Goal: Use online tool/utility: Use online tool/utility

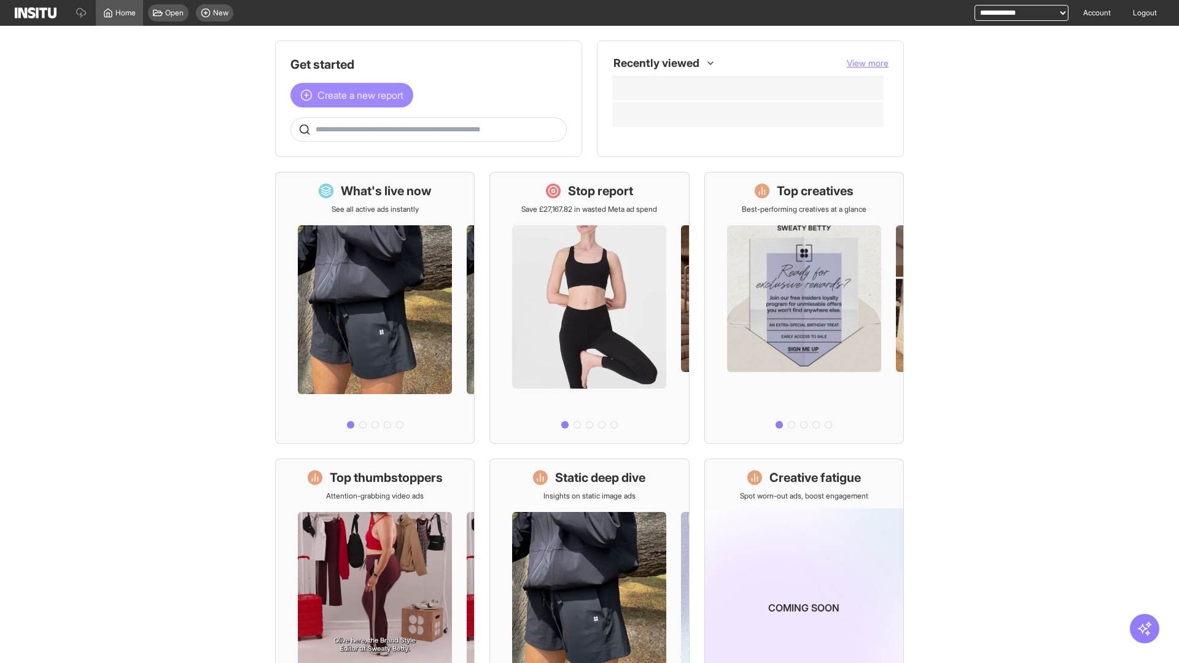
click at [355, 95] on span "Create a new report" at bounding box center [360, 95] width 86 height 15
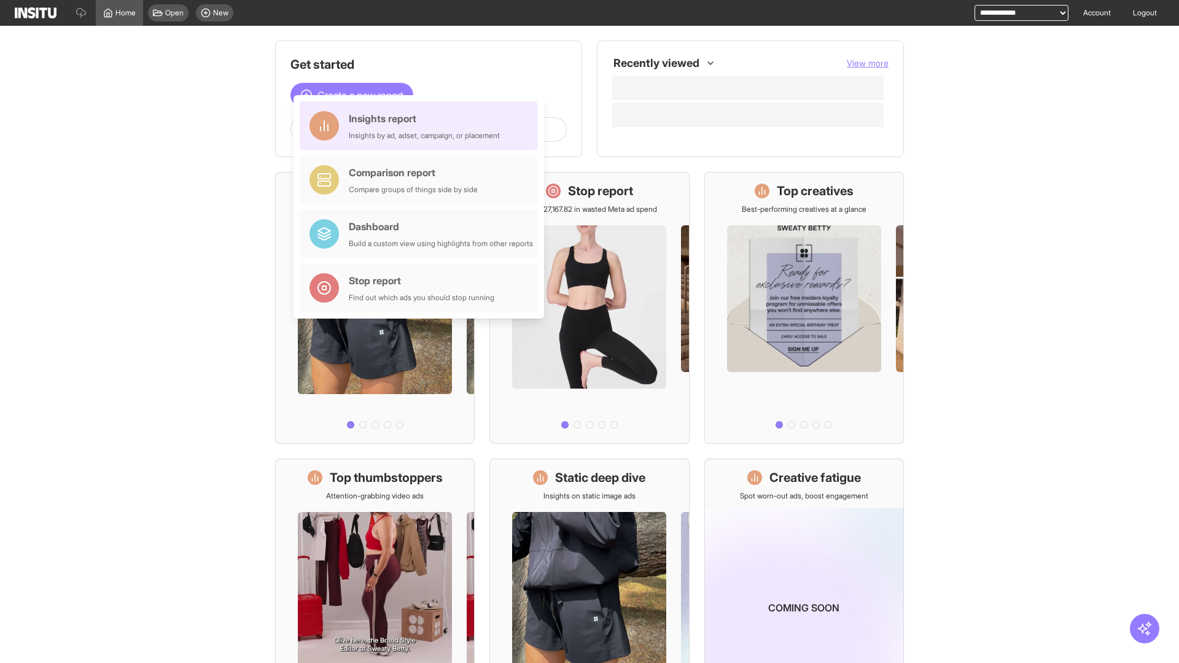
click at [422, 126] on div "Insights report Insights by ad, adset, campaign, or placement" at bounding box center [424, 125] width 151 height 29
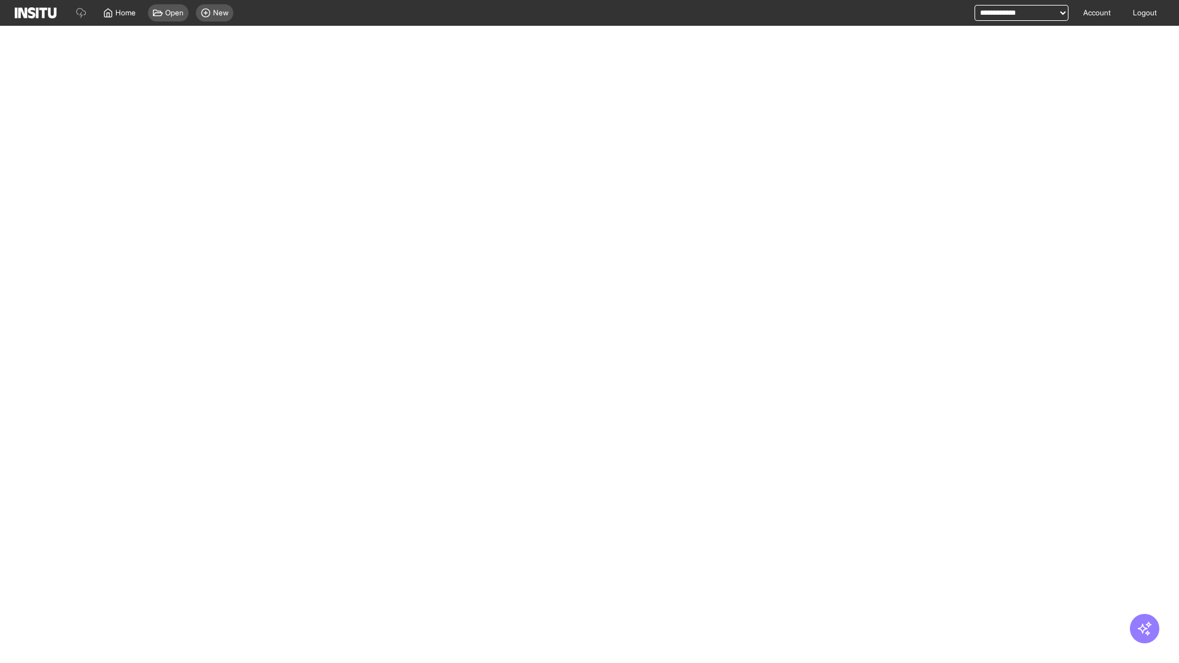
select select "**"
